Goal: Transaction & Acquisition: Purchase product/service

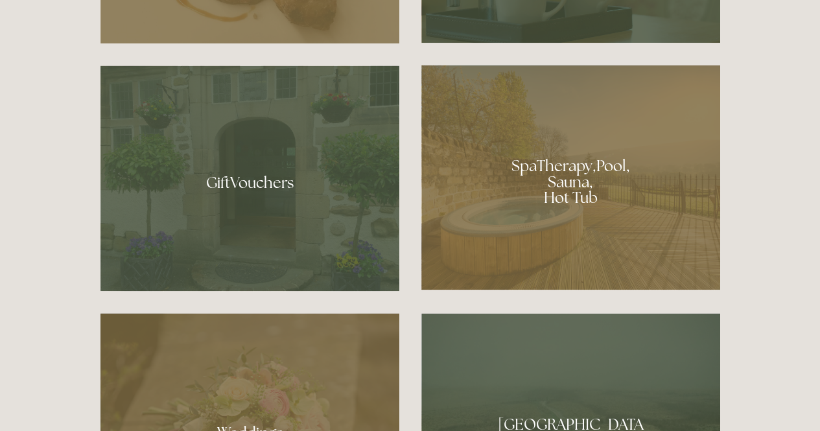
scroll to position [934, 0]
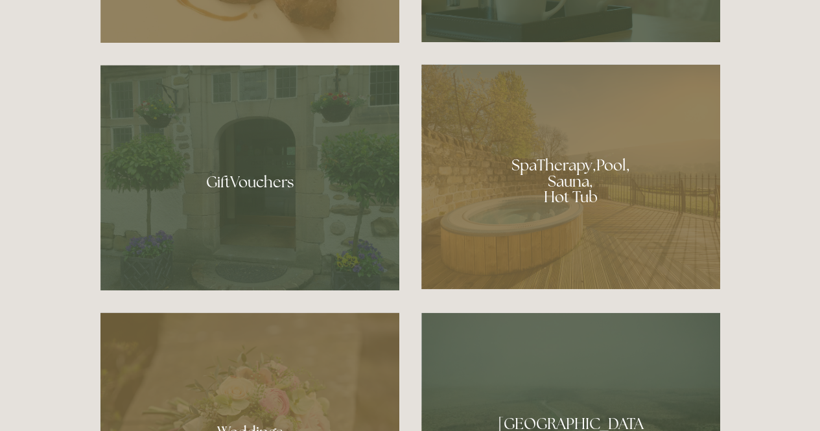
click at [558, 159] on div at bounding box center [570, 176] width 299 height 225
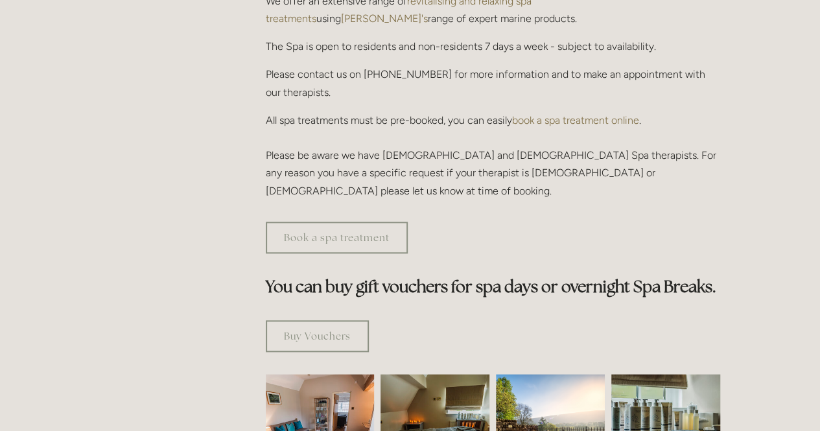
scroll to position [558, 0]
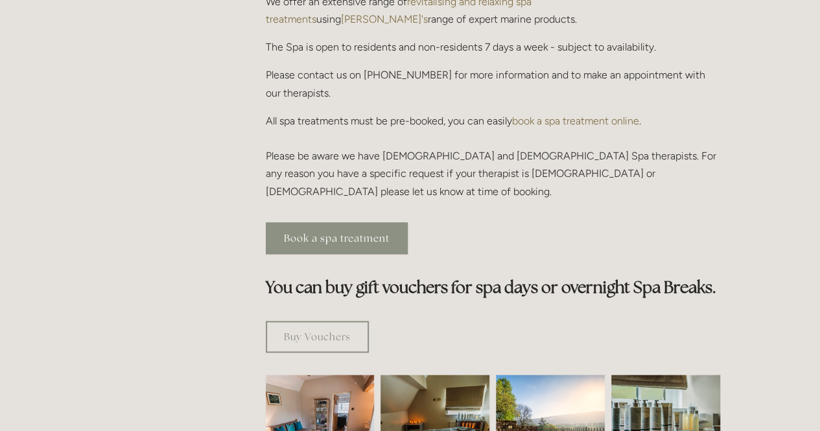
click at [316, 222] on link "Book a spa treatment" at bounding box center [337, 238] width 142 height 32
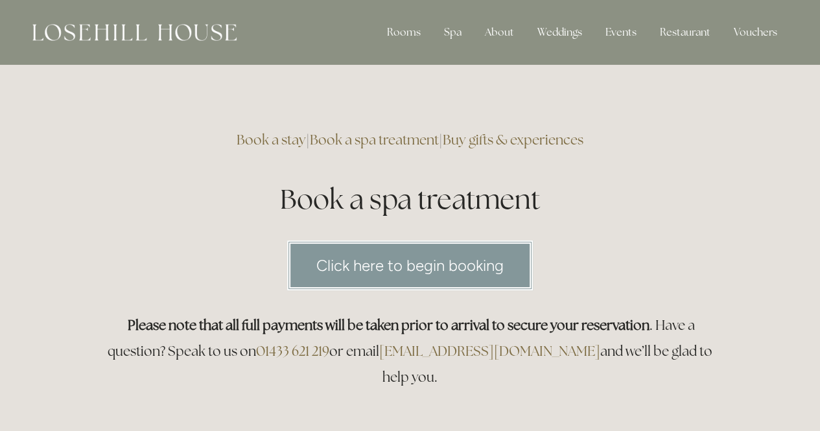
click at [563, 138] on link "Buy gifts & experiences" at bounding box center [513, 140] width 141 height 18
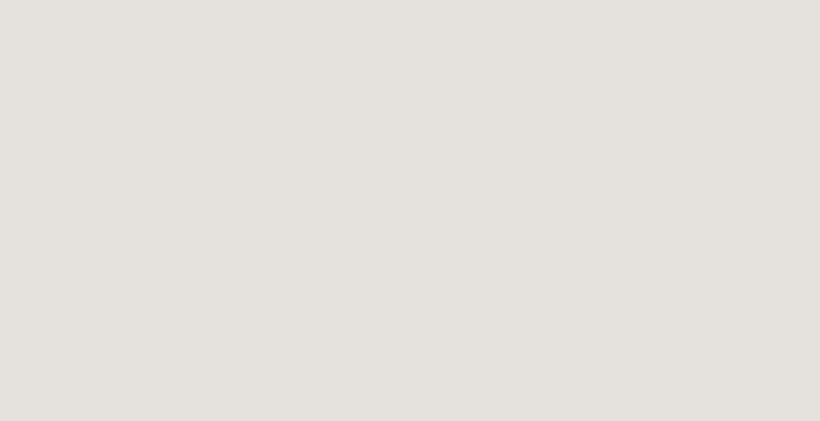
scroll to position [1001, 0]
